Goal: Information Seeking & Learning: Learn about a topic

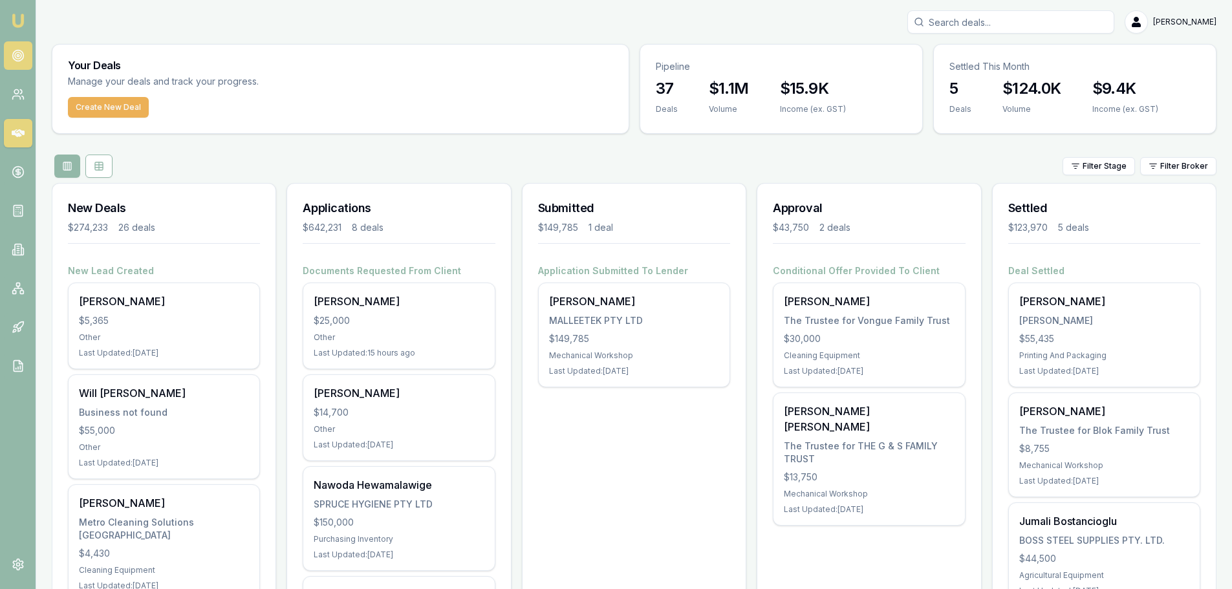
click at [19, 58] on circle at bounding box center [18, 55] width 6 height 6
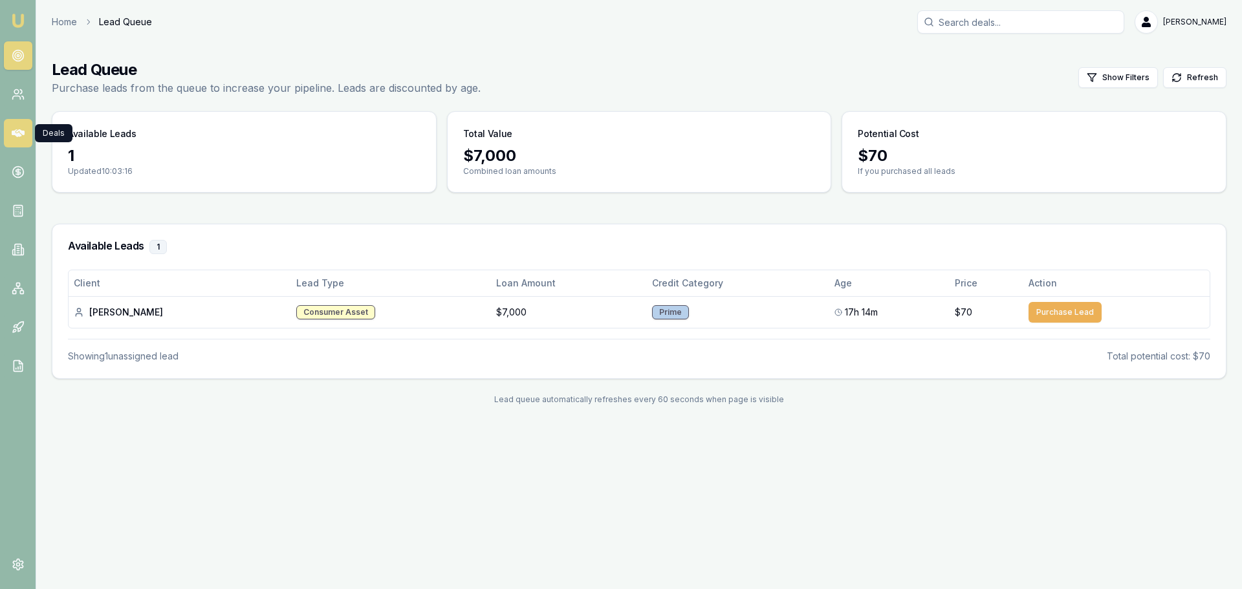
click at [10, 140] on link at bounding box center [18, 133] width 28 height 28
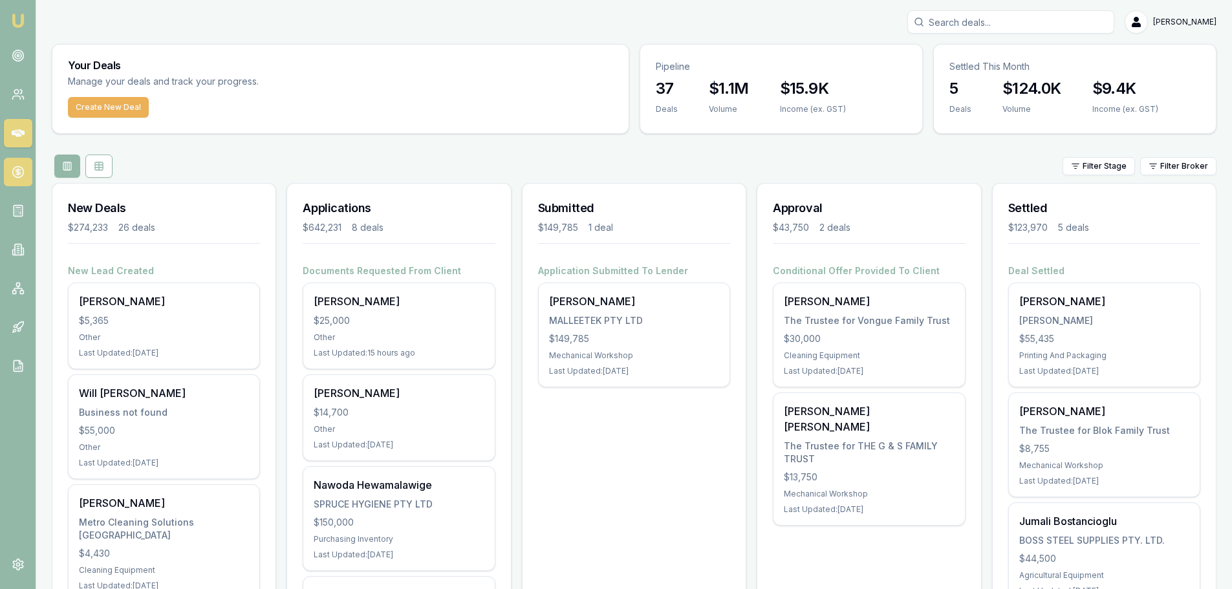
click at [16, 177] on circle at bounding box center [17, 172] width 11 height 11
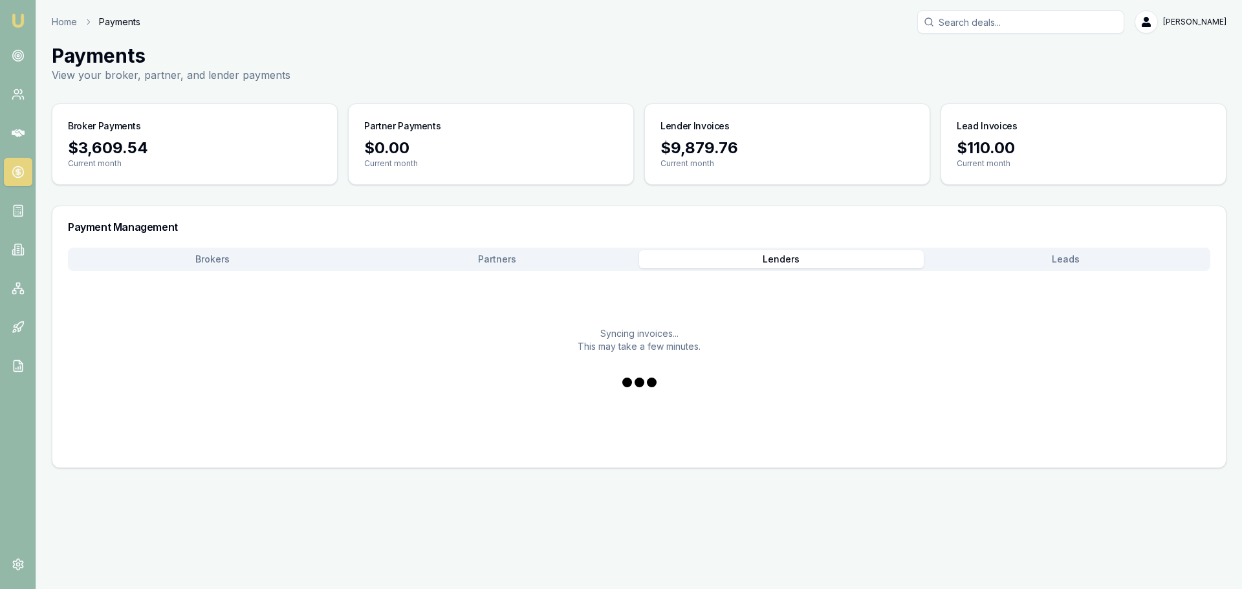
click at [784, 257] on button "Lenders" at bounding box center [781, 259] width 285 height 18
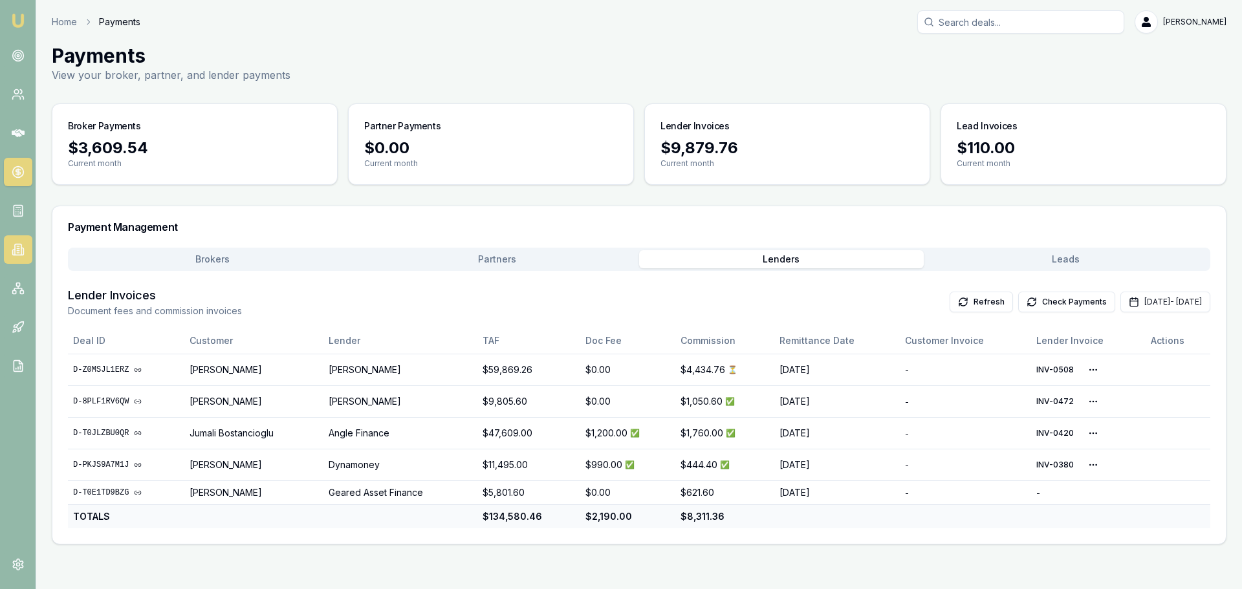
click at [25, 244] on link at bounding box center [18, 249] width 28 height 28
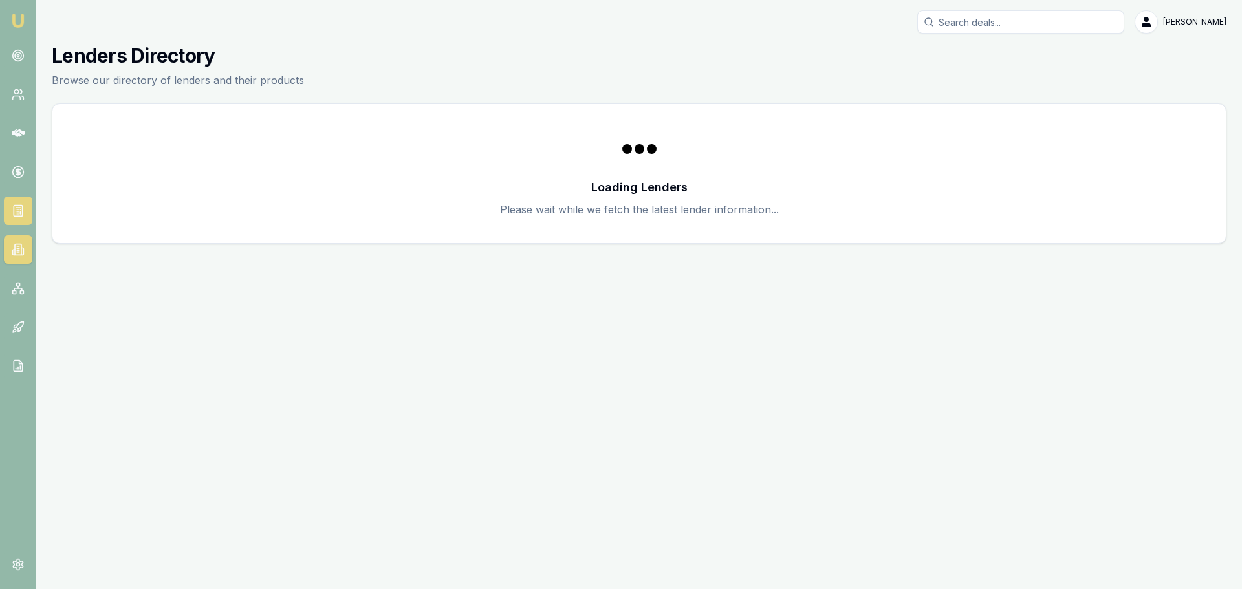
click at [13, 204] on icon at bounding box center [18, 210] width 13 height 13
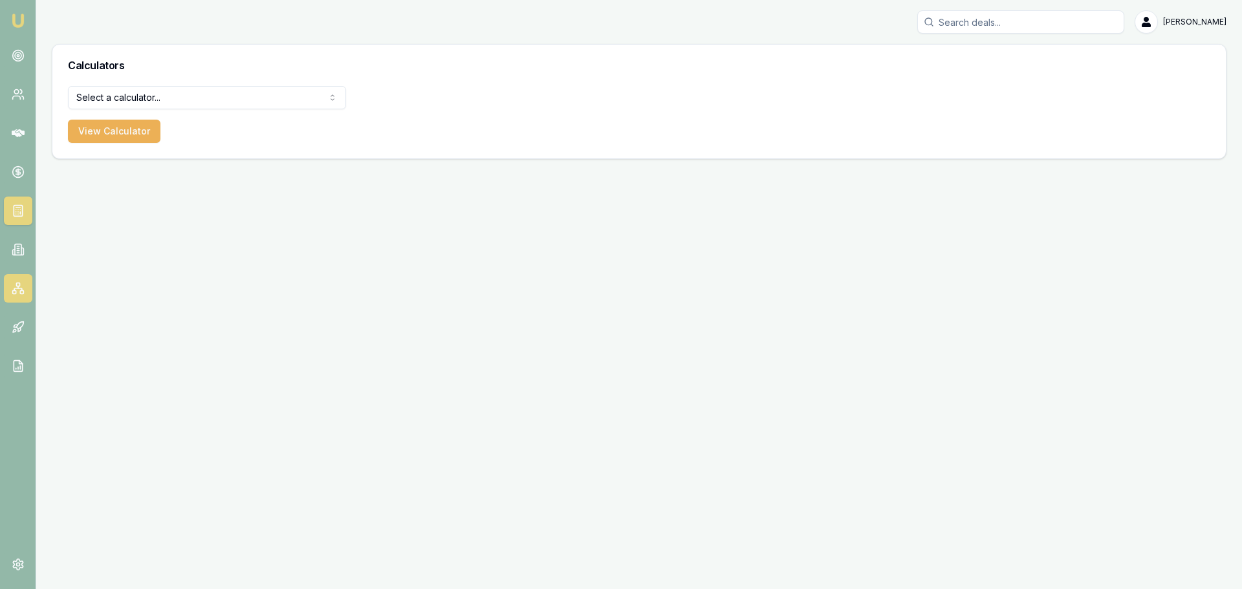
click at [21, 294] on rect at bounding box center [21, 291] width 3 height 3
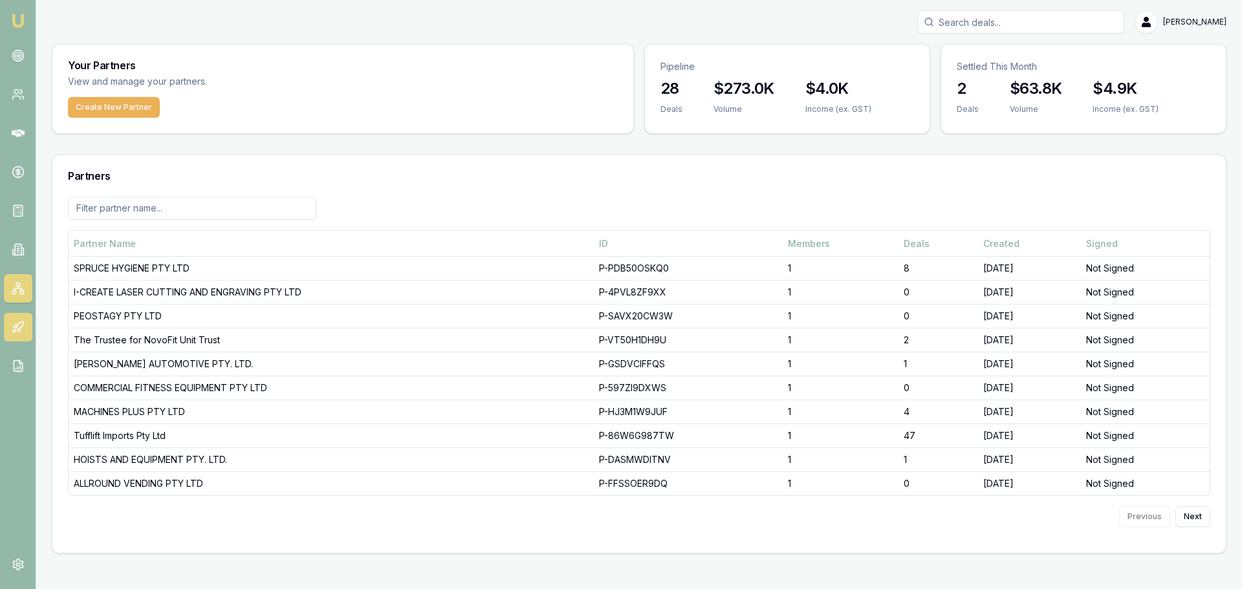
click at [21, 332] on icon at bounding box center [18, 327] width 13 height 13
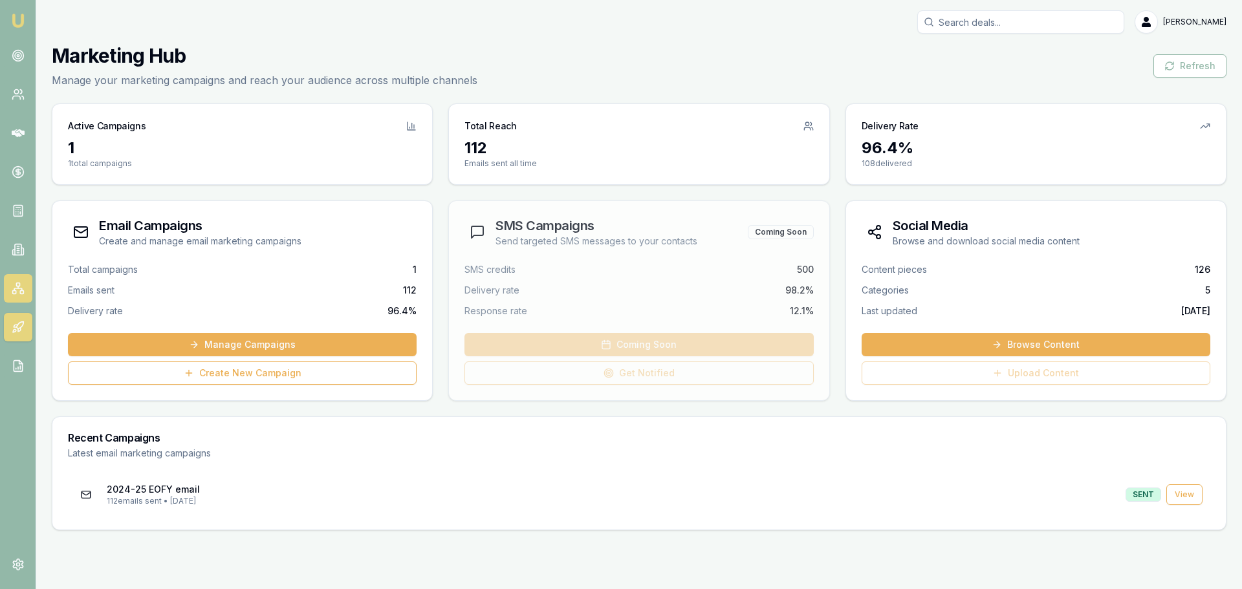
click at [14, 283] on icon at bounding box center [18, 288] width 13 height 13
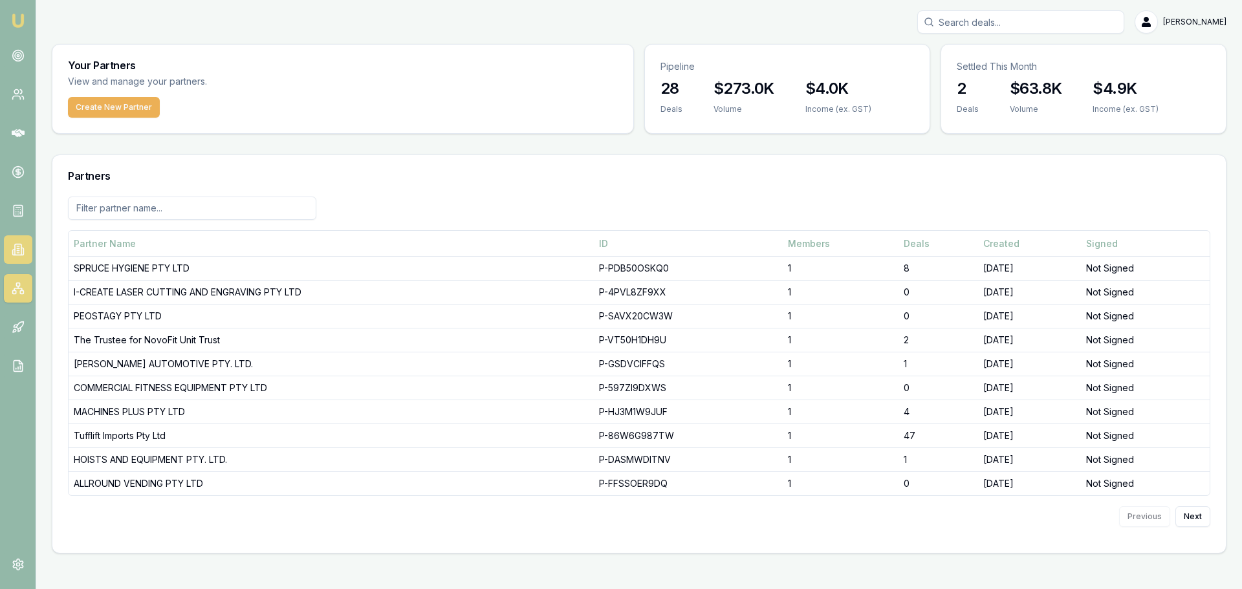
click at [19, 261] on link at bounding box center [18, 249] width 28 height 28
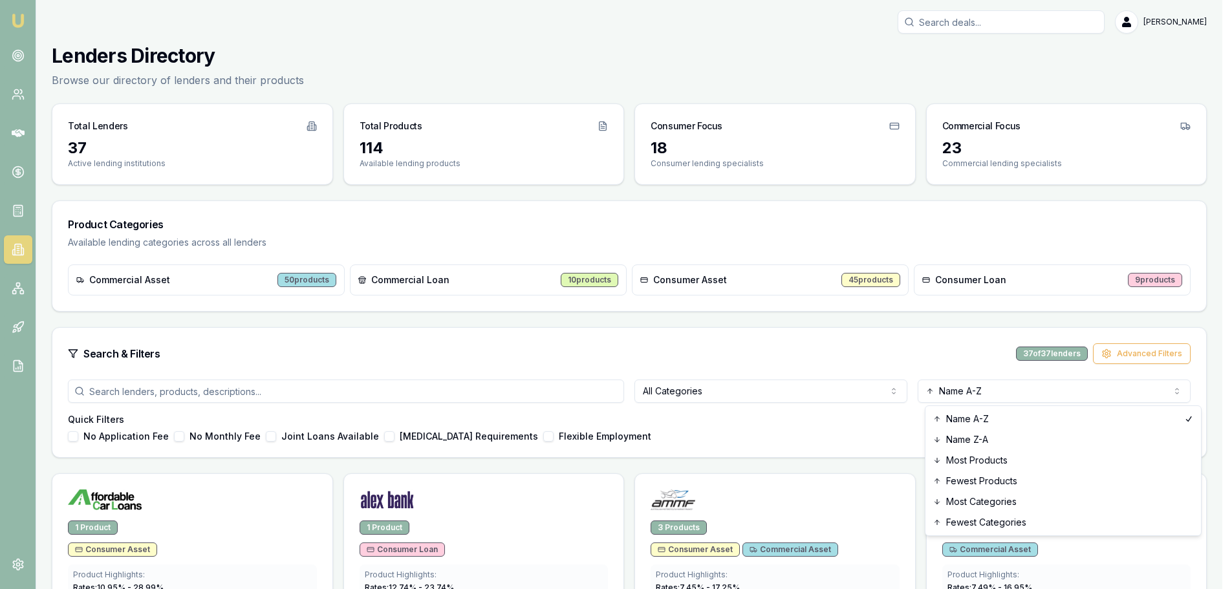
click at [1043, 387] on html "Emu Broker [PERSON_NAME] Toggle Menu Lenders Directory Browse our directory of …" at bounding box center [616, 294] width 1232 height 589
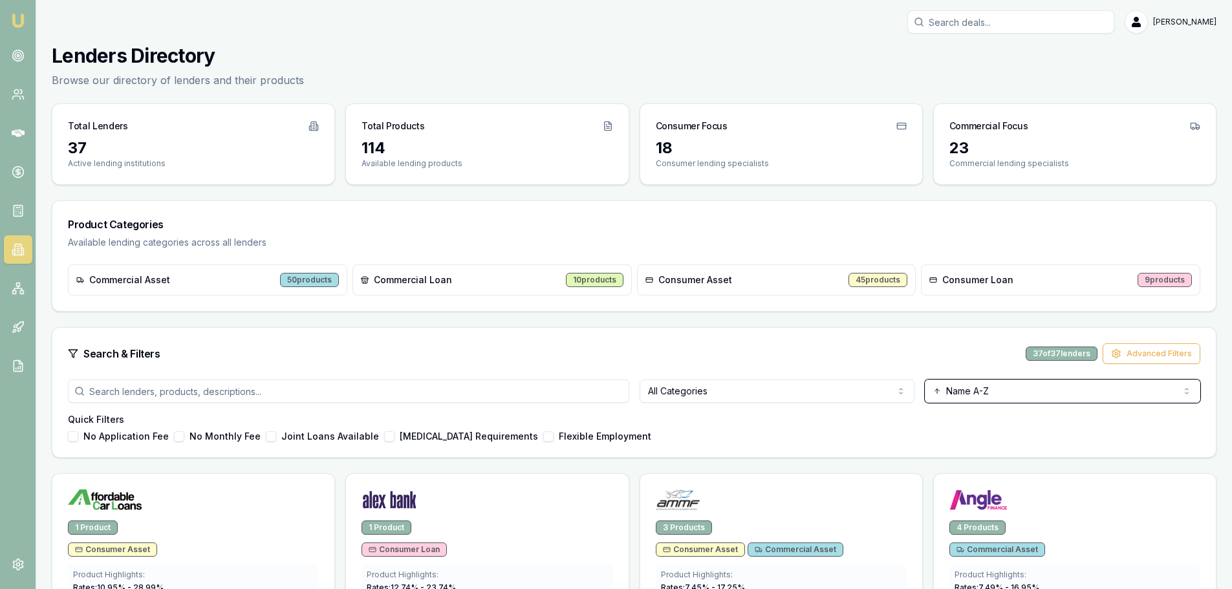
click at [898, 349] on html "Emu Broker [PERSON_NAME] Toggle Menu Lenders Directory Browse our directory of …" at bounding box center [616, 294] width 1232 height 589
click at [706, 383] on html "Emu Broker [PERSON_NAME] Toggle Menu Lenders Directory Browse our directory of …" at bounding box center [616, 294] width 1232 height 589
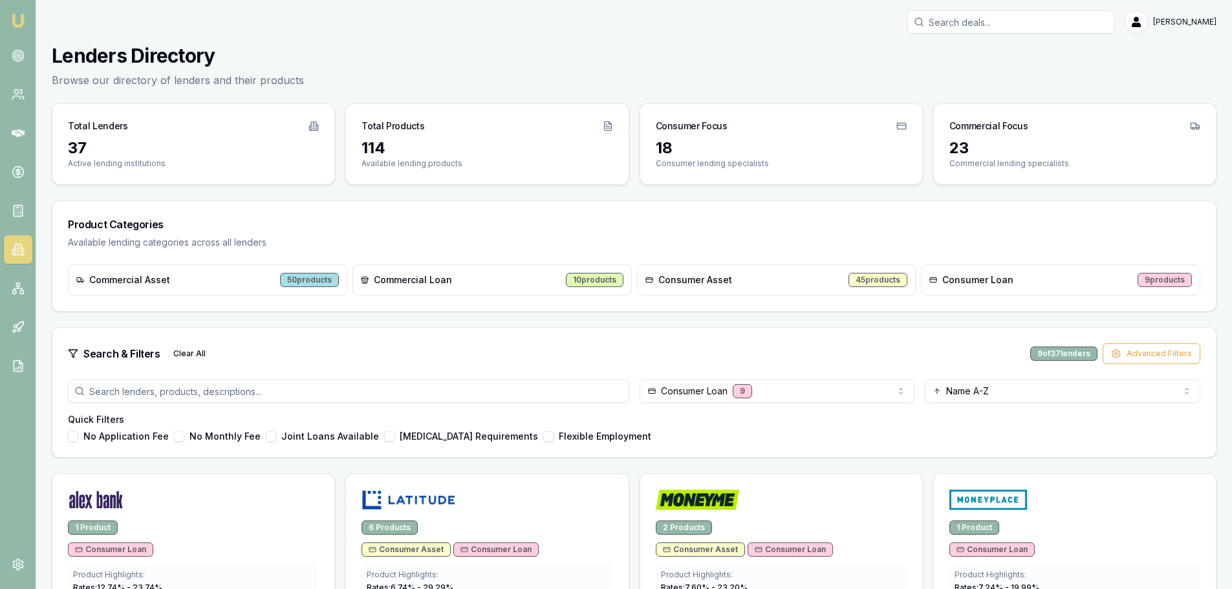
click at [413, 336] on div "Search & Filters Clear All 9 of 37 lenders Advanced Filters" at bounding box center [633, 354] width 1163 height 52
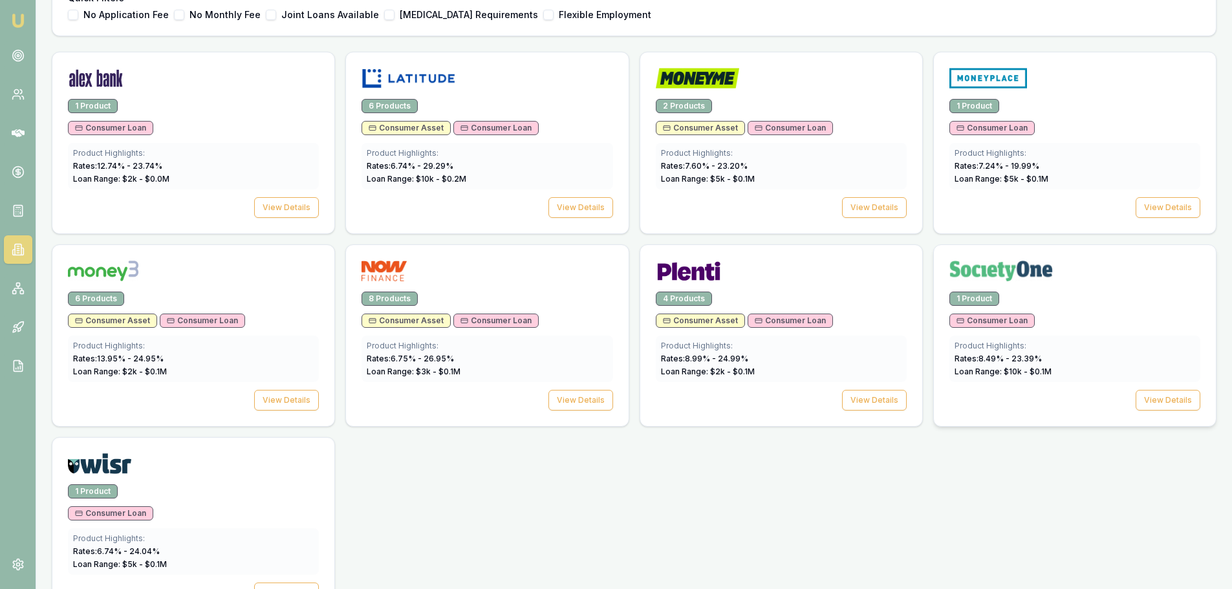
scroll to position [398, 0]
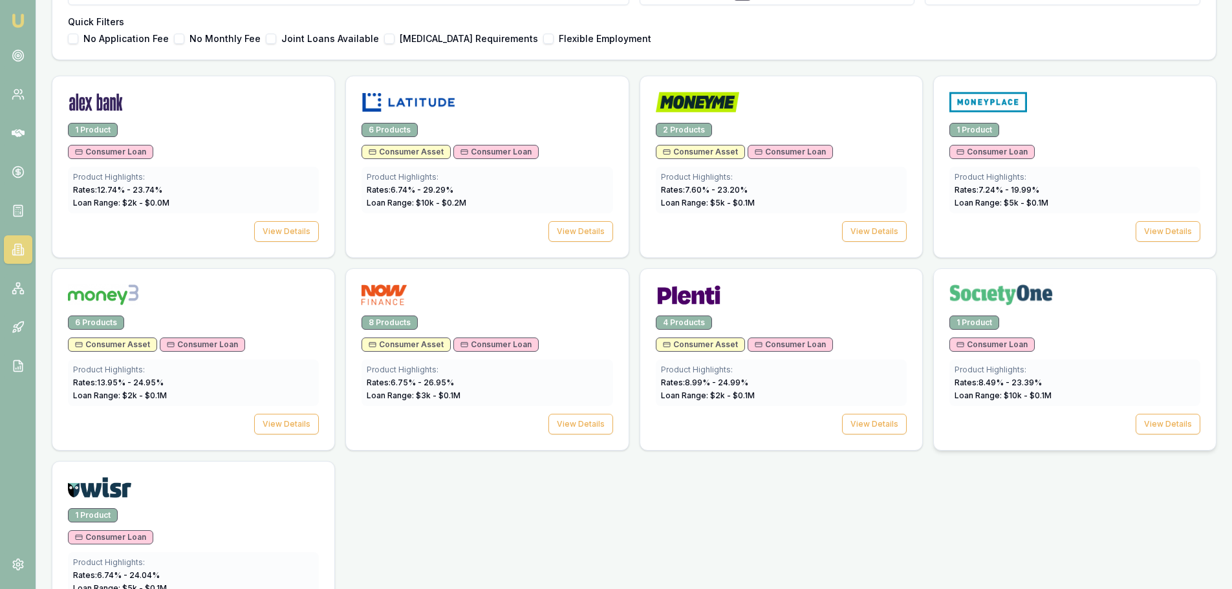
click at [986, 286] on img at bounding box center [1000, 295] width 103 height 21
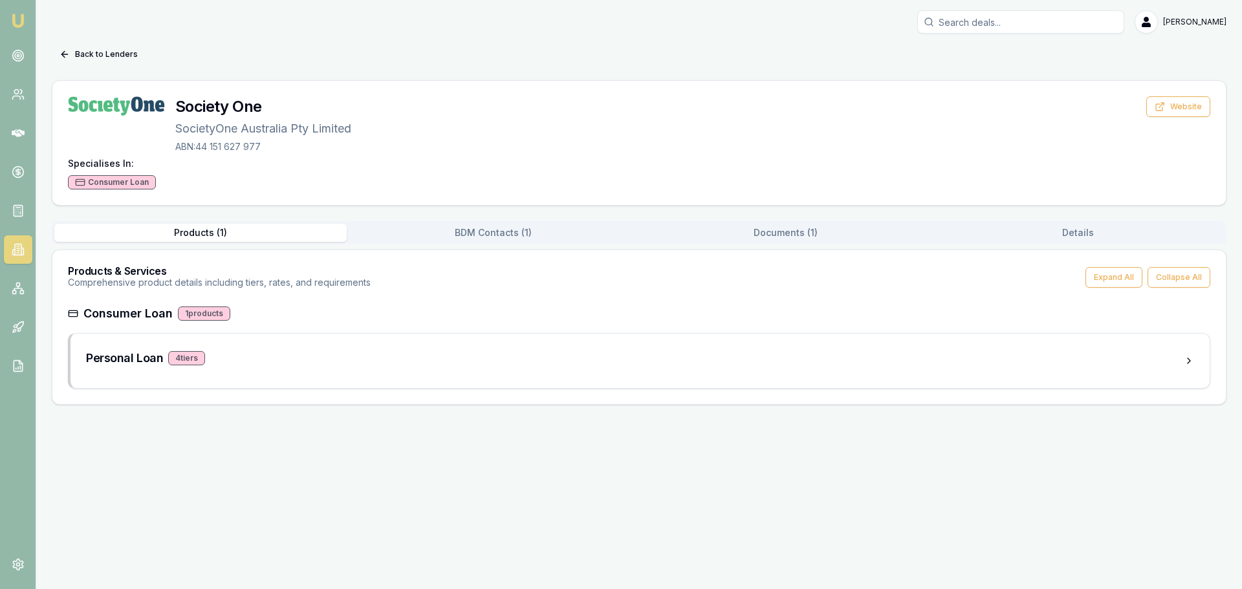
click at [790, 230] on button "Documents ( 1 )" at bounding box center [785, 233] width 292 height 18
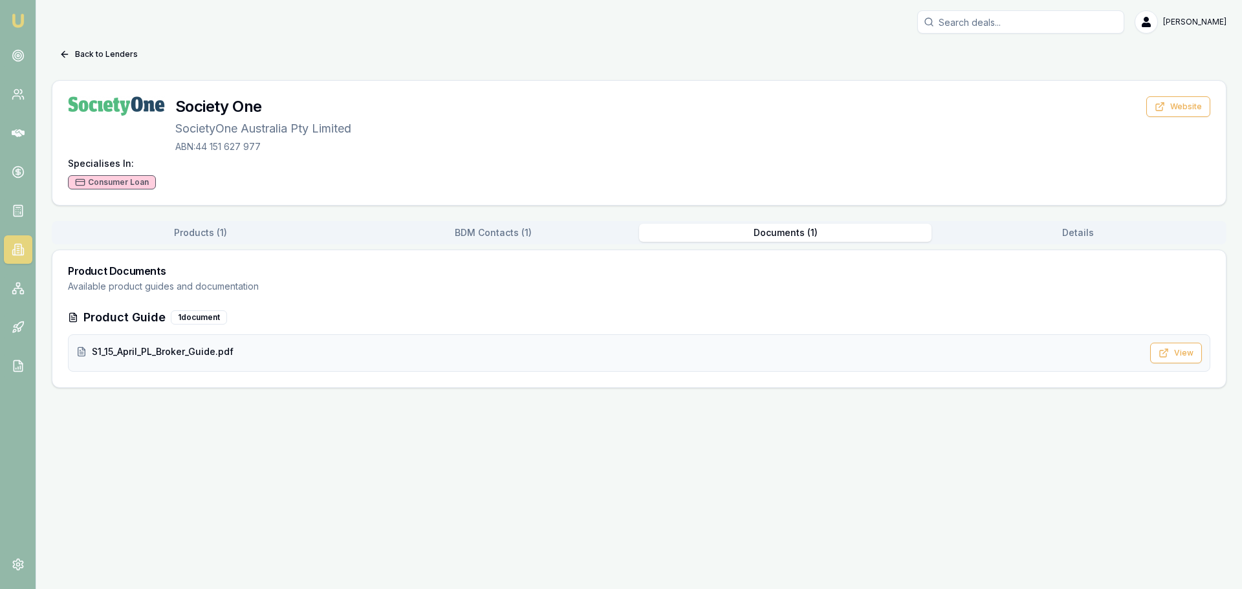
click at [154, 349] on span "S1_15_April_PL_Broker_Guide.pdf" at bounding box center [163, 351] width 142 height 13
